Goal: Understand process/instructions: Learn how to perform a task or action

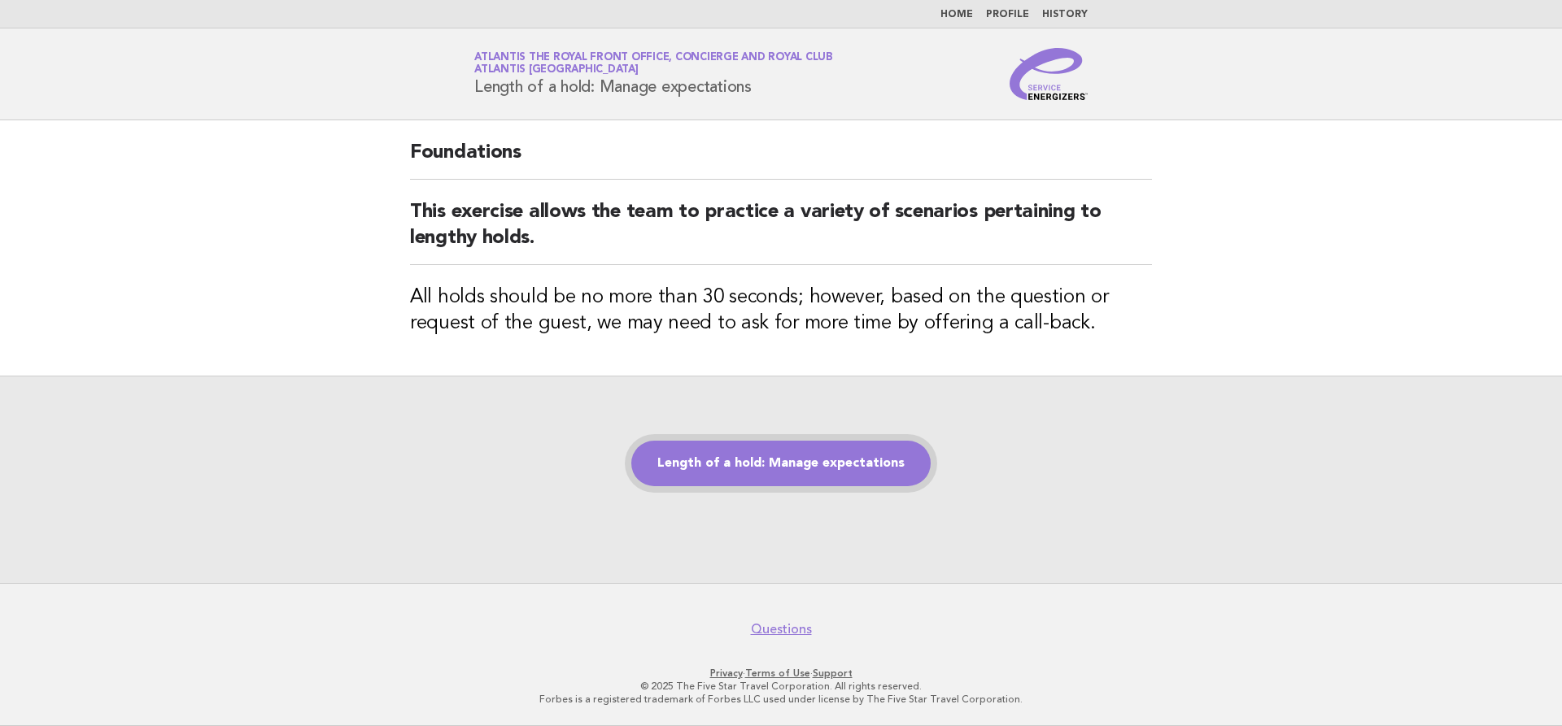
click at [798, 486] on div "Length of a hold: Manage expectations" at bounding box center [781, 479] width 1562 height 207
click at [835, 462] on link "Length of a hold: Manage expectations" at bounding box center [780, 464] width 299 height 46
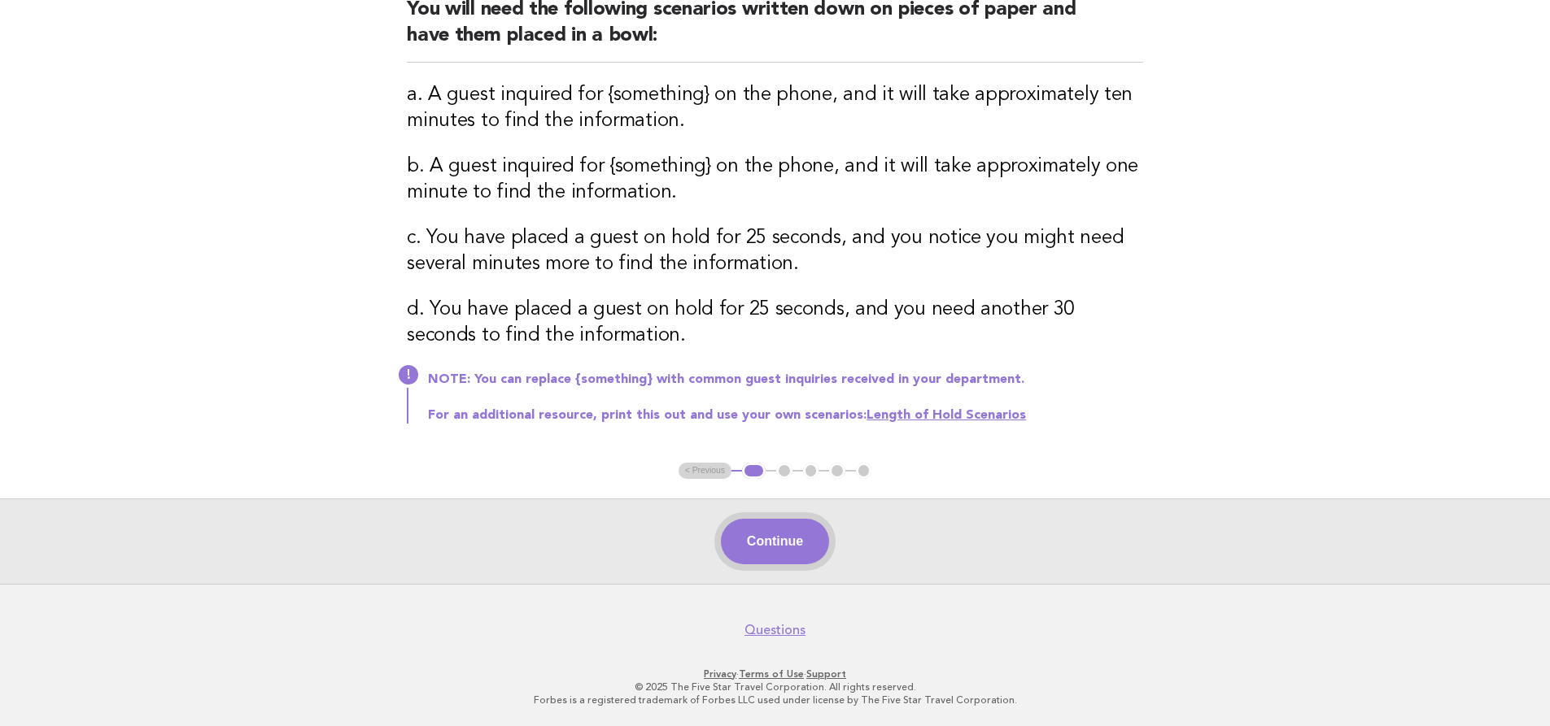
click at [793, 534] on button "Continue" at bounding box center [775, 542] width 108 height 46
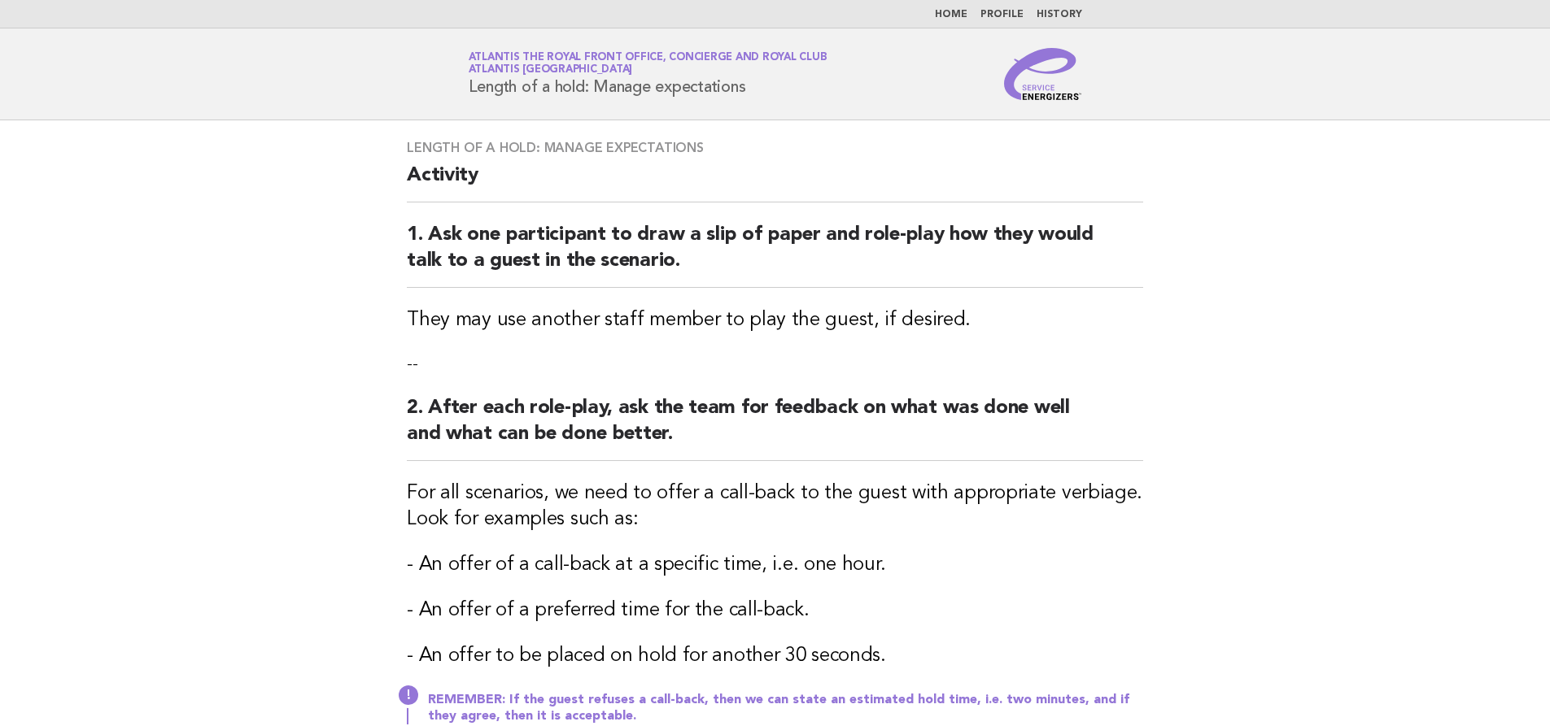
click at [1146, 333] on div "Length of a hold: Manage expectations Activity 1. Ask one participant to draw a…" at bounding box center [774, 441] width 775 height 643
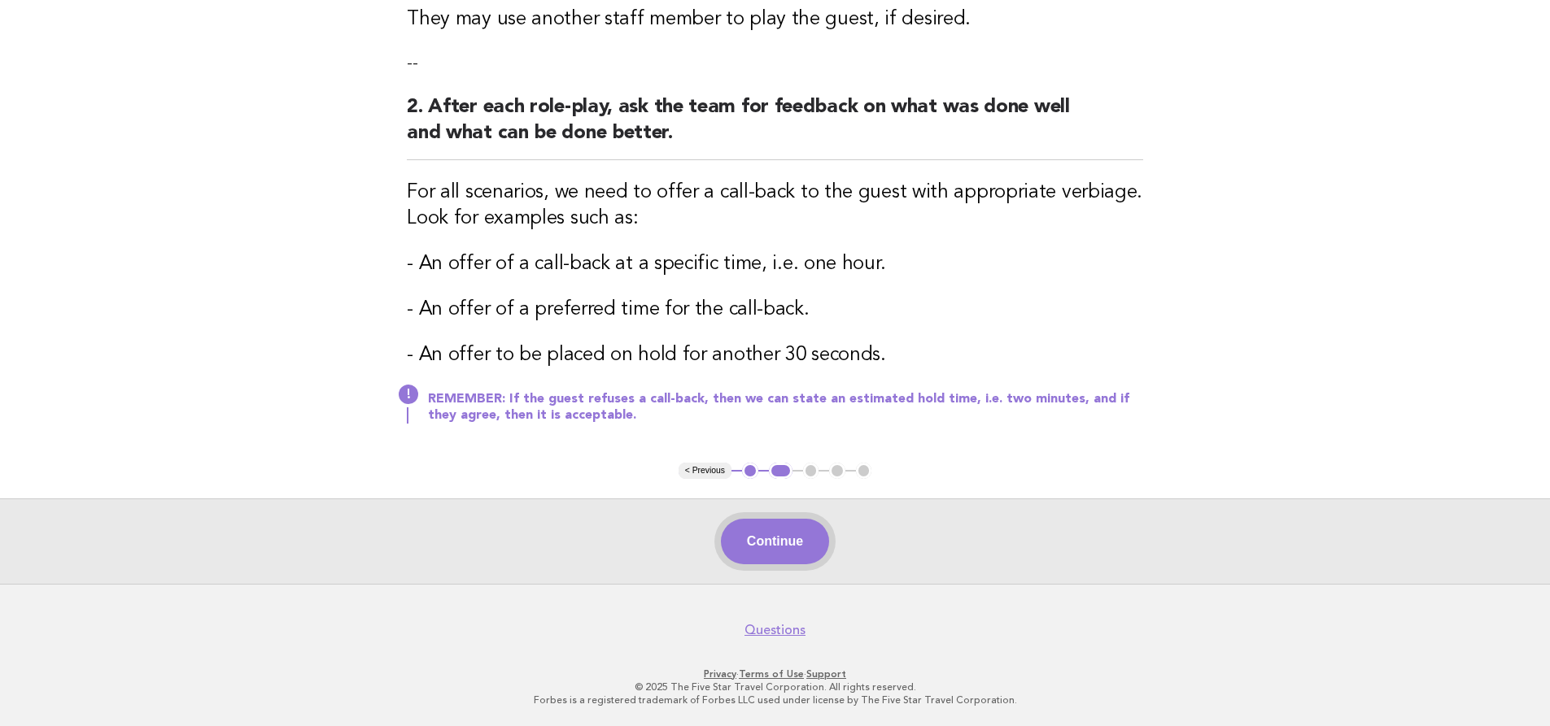
click at [804, 544] on button "Continue" at bounding box center [775, 542] width 108 height 46
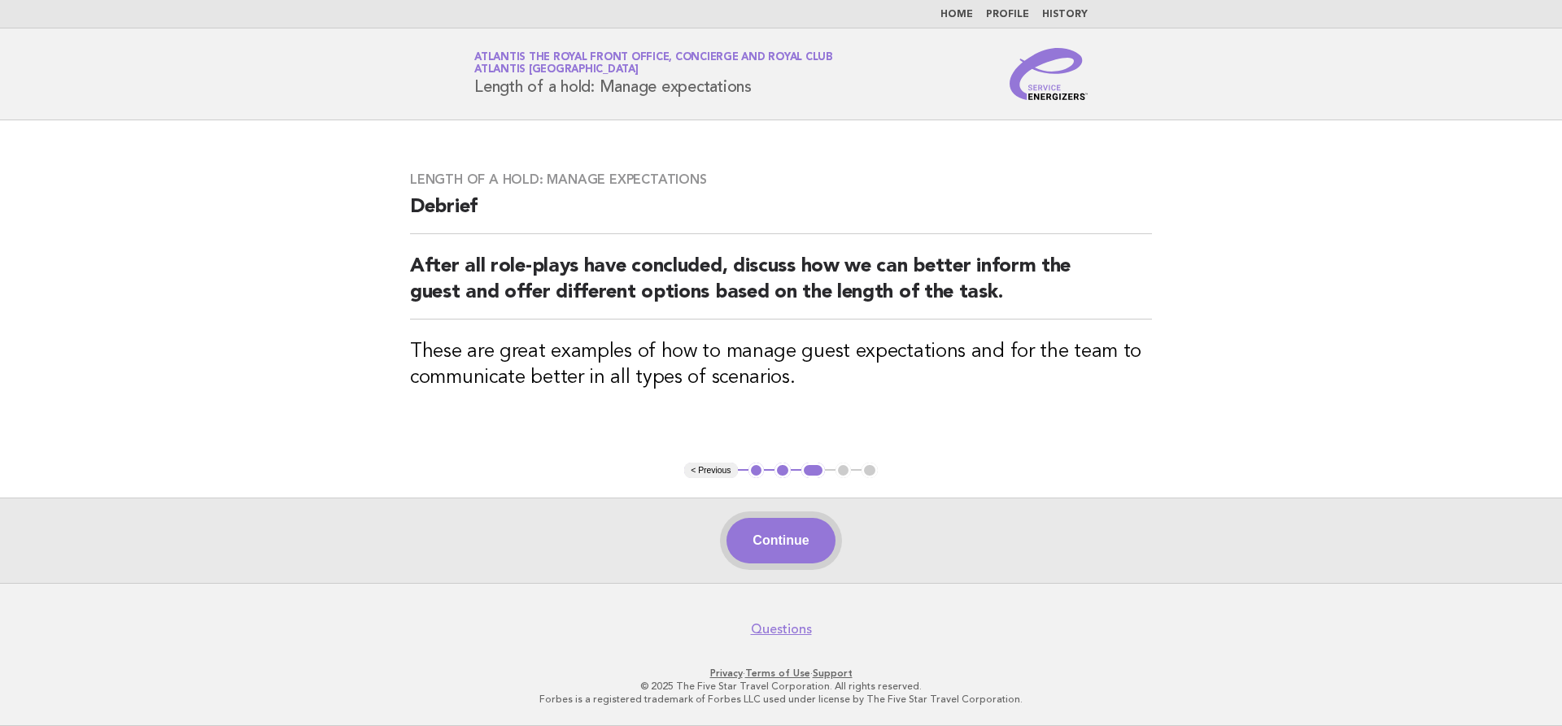
click at [753, 555] on button "Continue" at bounding box center [780, 541] width 108 height 46
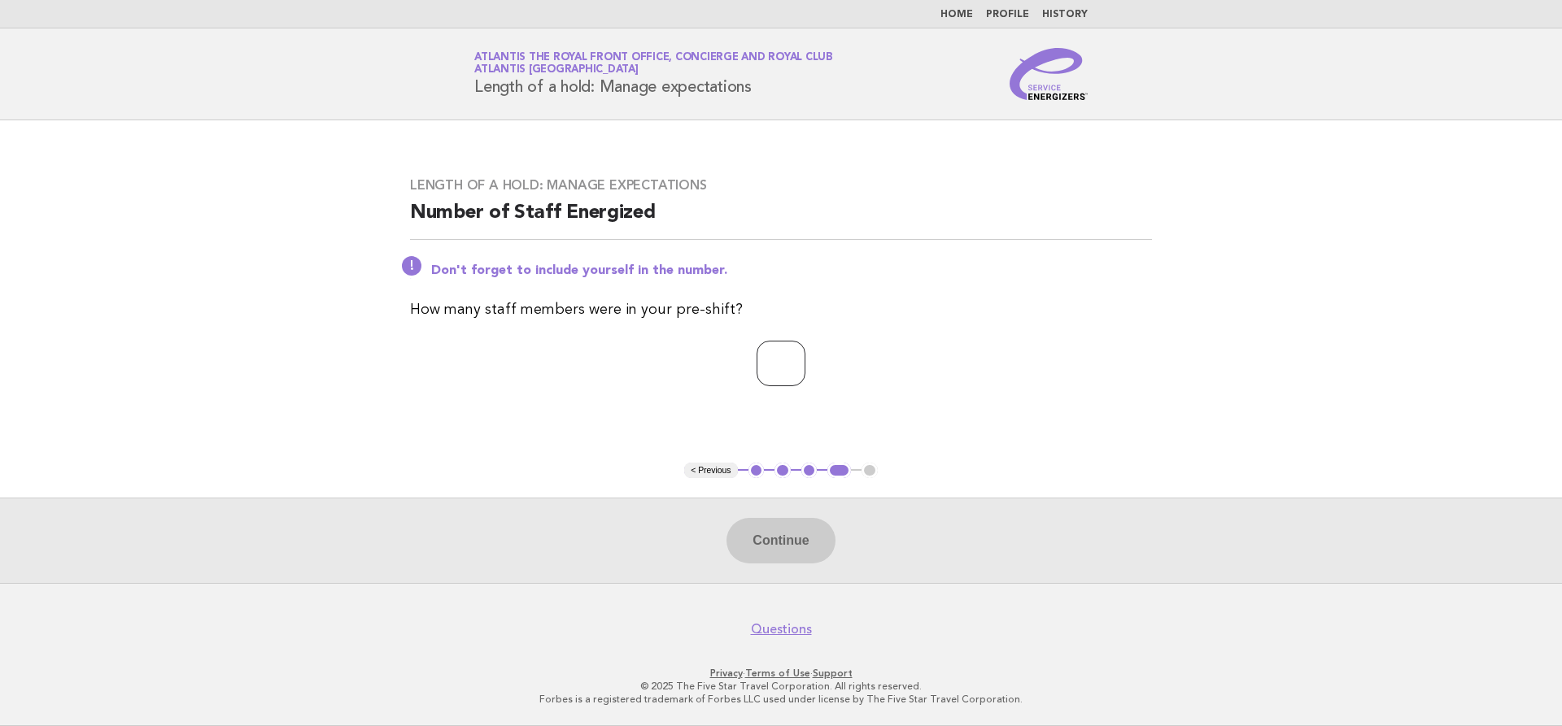
click at [796, 387] on div "Length of a hold: Manage expectations Number of Staff Energized Don't forget to…" at bounding box center [780, 292] width 781 height 268
type input "*"
click at [835, 535] on button "Continue" at bounding box center [780, 541] width 108 height 46
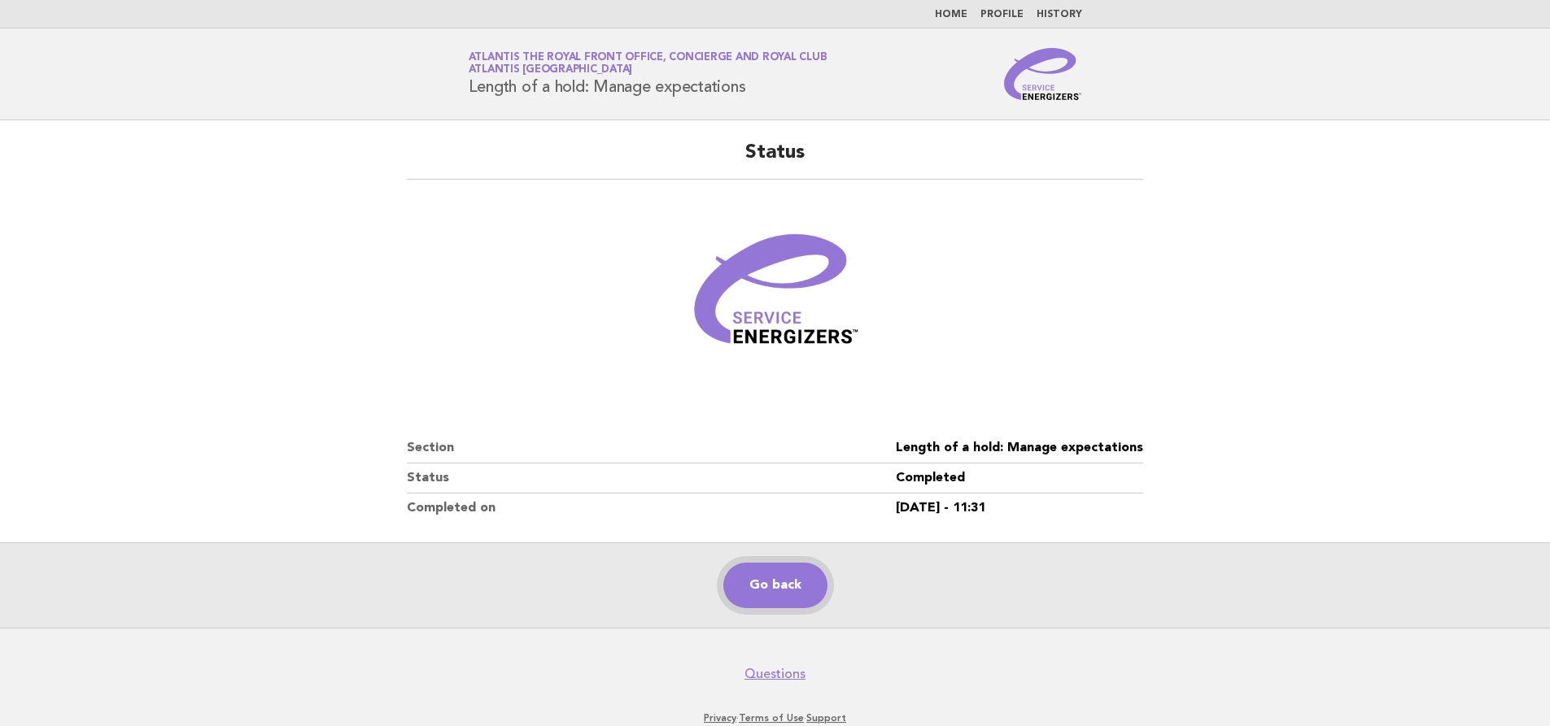
click at [767, 572] on link "Go back" at bounding box center [775, 586] width 104 height 46
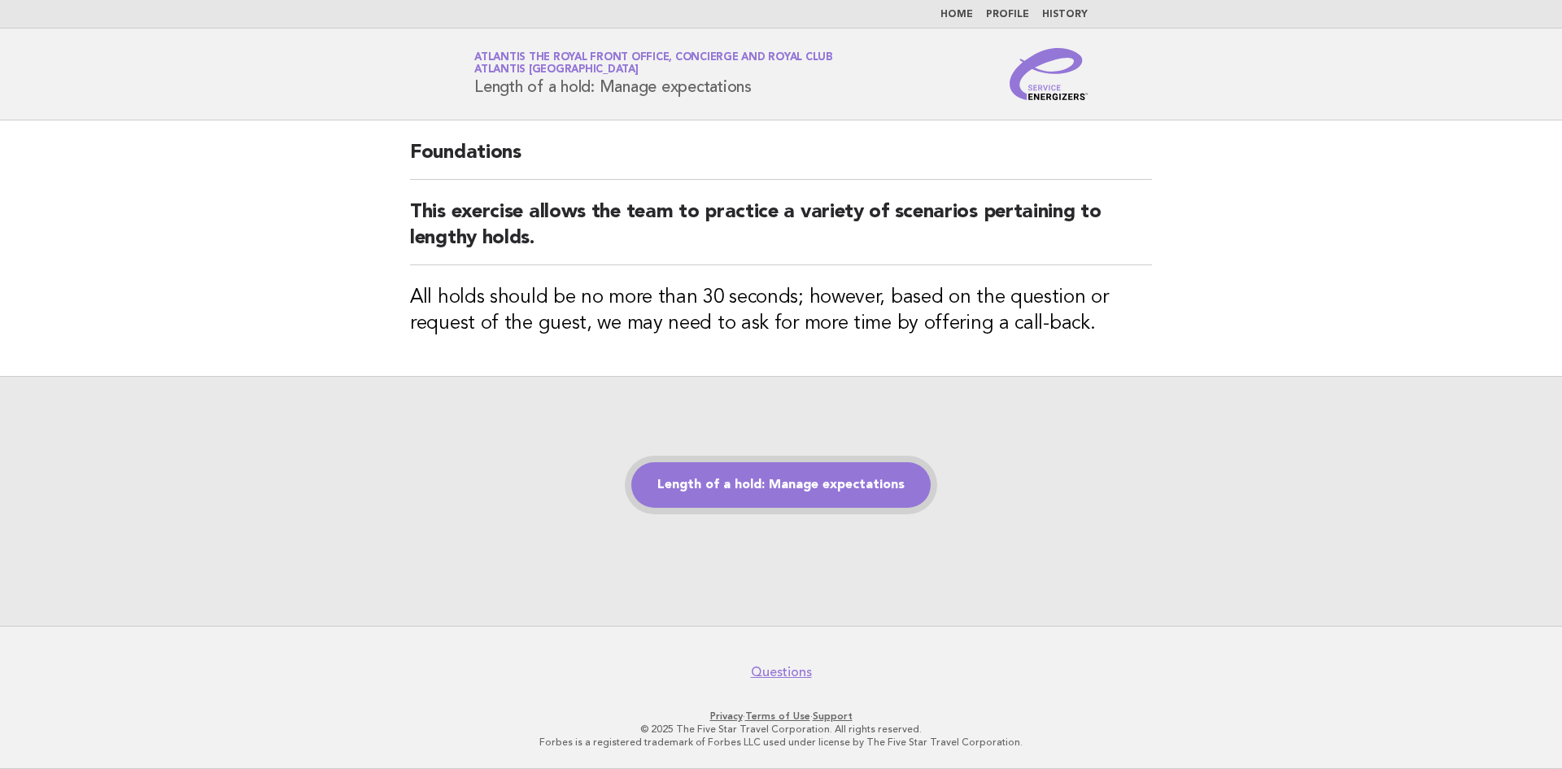
drag, startPoint x: 776, startPoint y: 472, endPoint x: 764, endPoint y: 465, distance: 13.8
click at [776, 472] on link "Length of a hold: Manage expectations" at bounding box center [780, 485] width 299 height 46
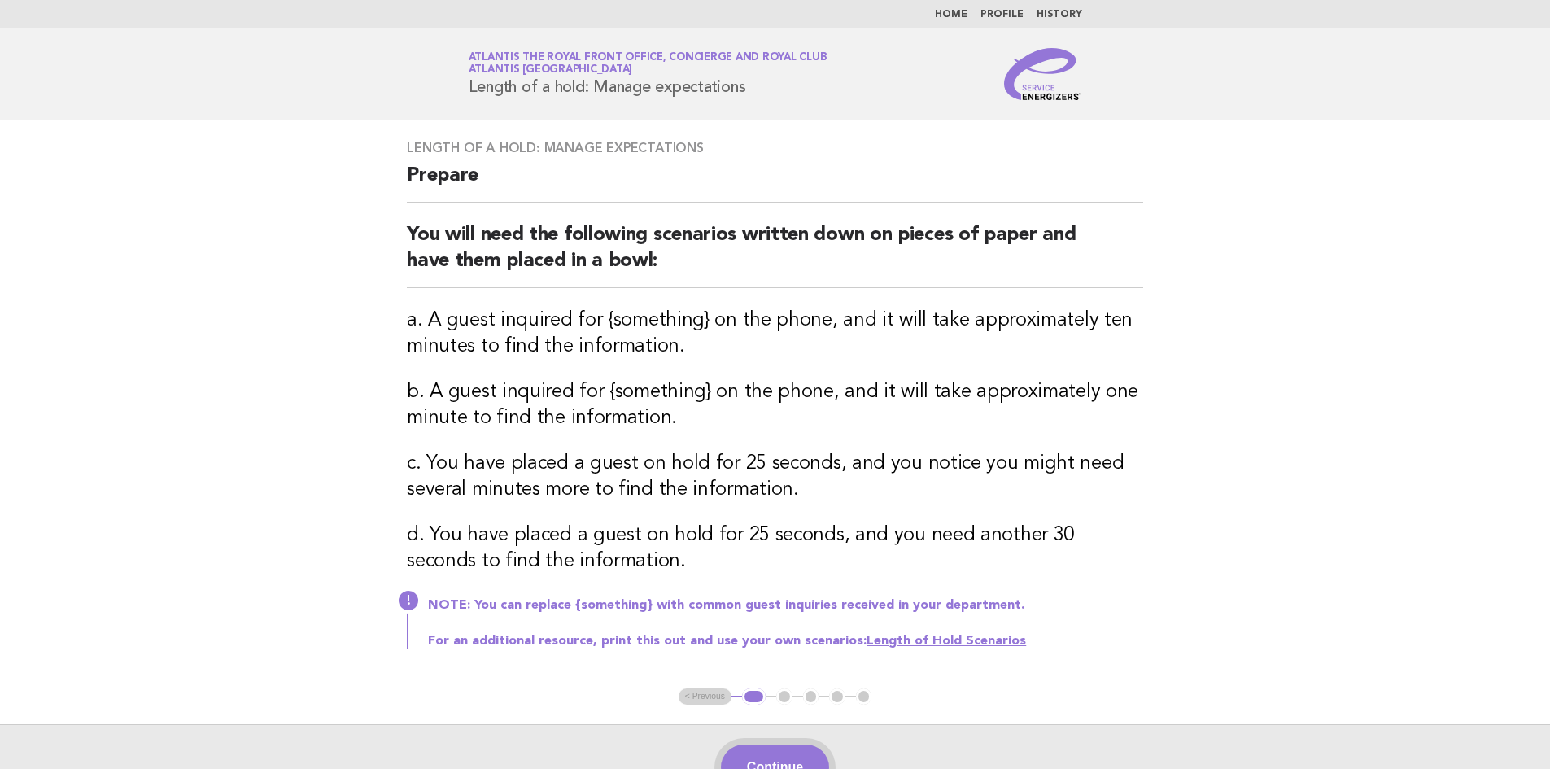
click at [775, 748] on button "Continue" at bounding box center [775, 767] width 108 height 46
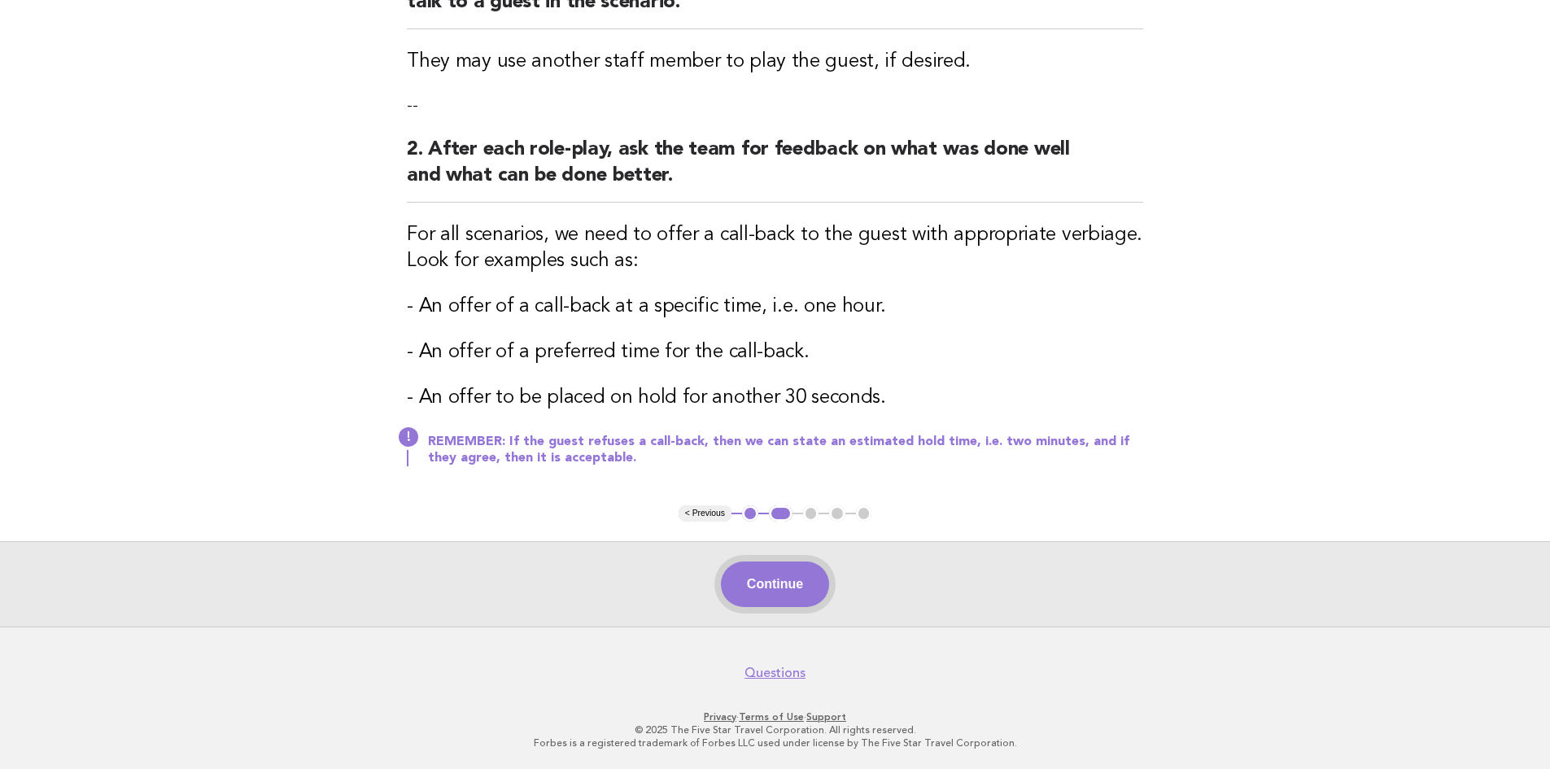
click at [789, 595] on button "Continue" at bounding box center [775, 584] width 108 height 46
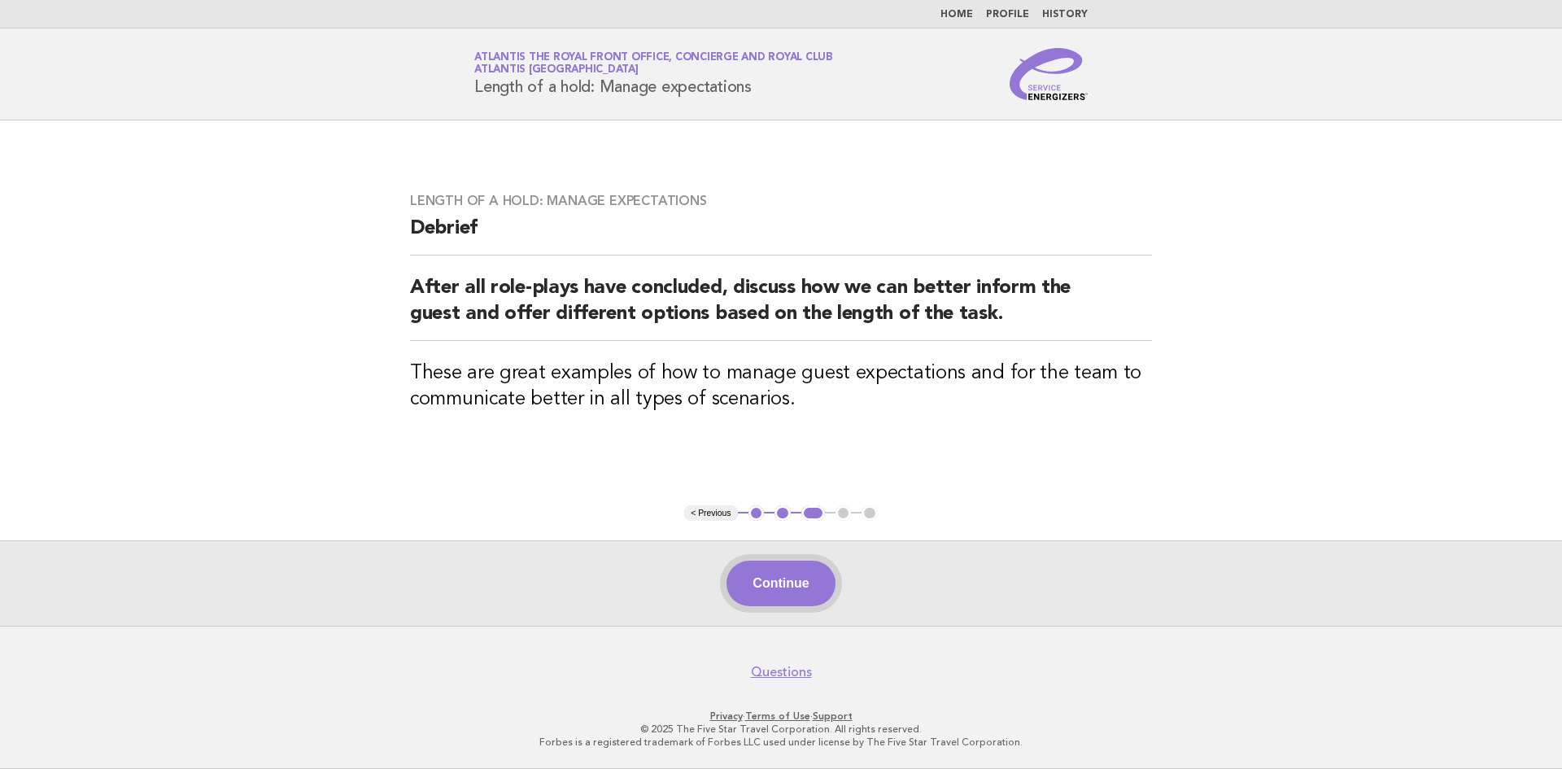
click at [783, 597] on button "Continue" at bounding box center [780, 583] width 108 height 46
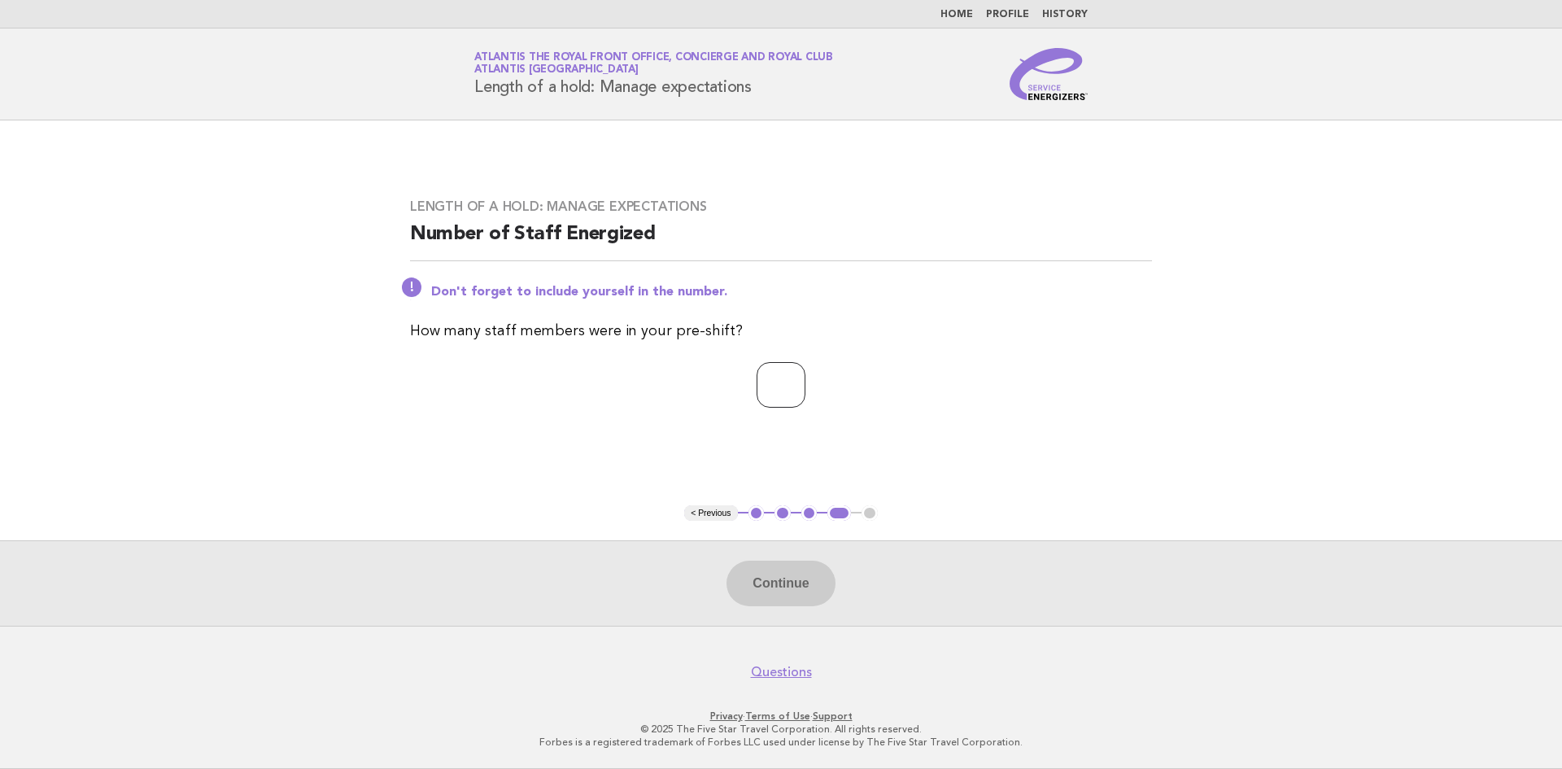
click at [766, 363] on input "number" at bounding box center [780, 385] width 49 height 46
type input "*"
click at [787, 583] on button "Continue" at bounding box center [780, 583] width 108 height 46
